Goal: Navigation & Orientation: Understand site structure

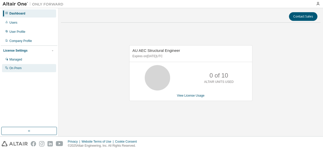
click at [18, 70] on div "On Prem" at bounding box center [29, 68] width 54 height 8
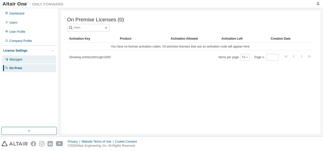
click at [19, 61] on div "Managed" at bounding box center [15, 59] width 13 height 4
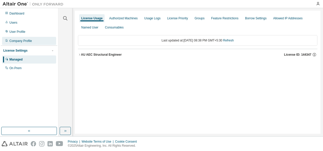
click at [18, 42] on div "Company Profile" at bounding box center [20, 41] width 23 height 4
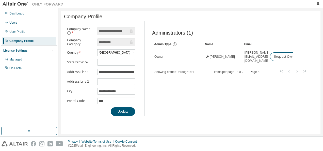
drag, startPoint x: 123, startPoint y: 107, endPoint x: 138, endPoint y: 107, distance: 15.0
click at [138, 107] on div "**********" at bounding box center [101, 71] width 74 height 89
click at [16, 30] on div "User Profile" at bounding box center [17, 32] width 16 height 4
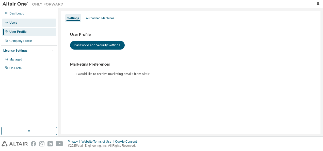
click at [14, 24] on div "Users" at bounding box center [13, 23] width 8 height 4
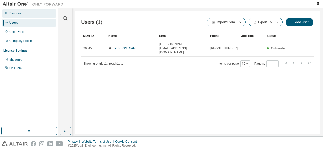
click at [20, 13] on div "Dashboard" at bounding box center [16, 13] width 15 height 4
